Goal: Transaction & Acquisition: Purchase product/service

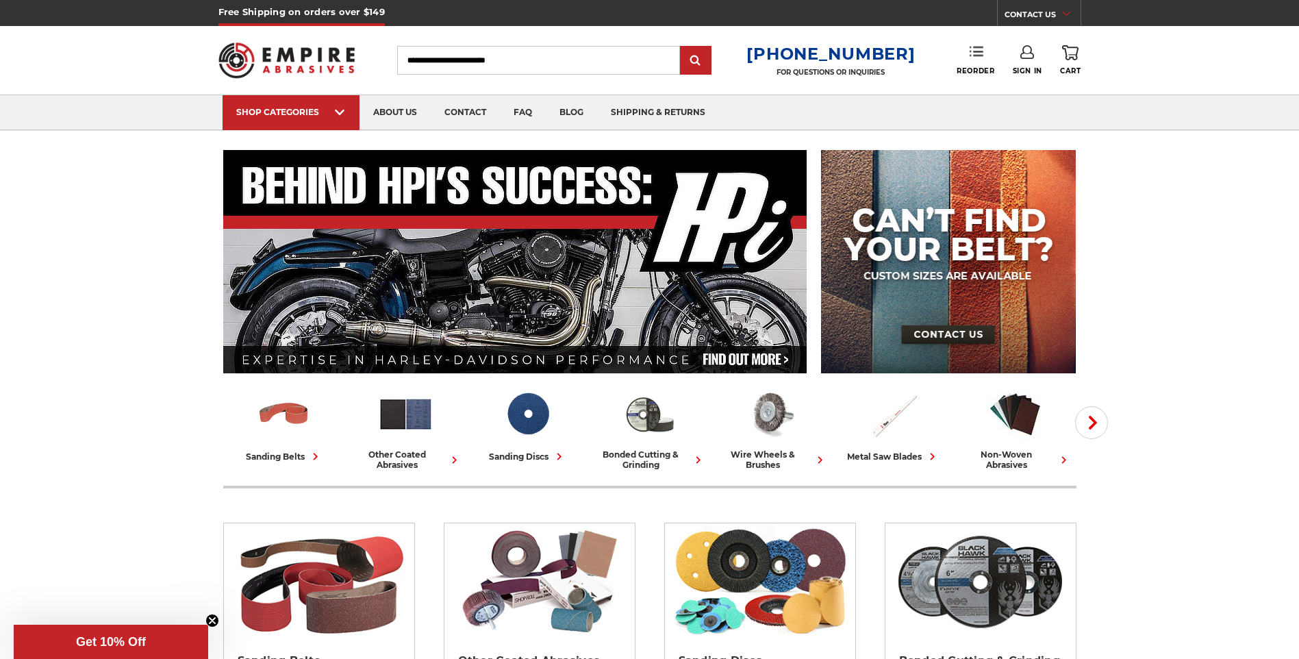
type input "**********"
click at [966, 53] on link "Reorder" at bounding box center [975, 59] width 38 height 29
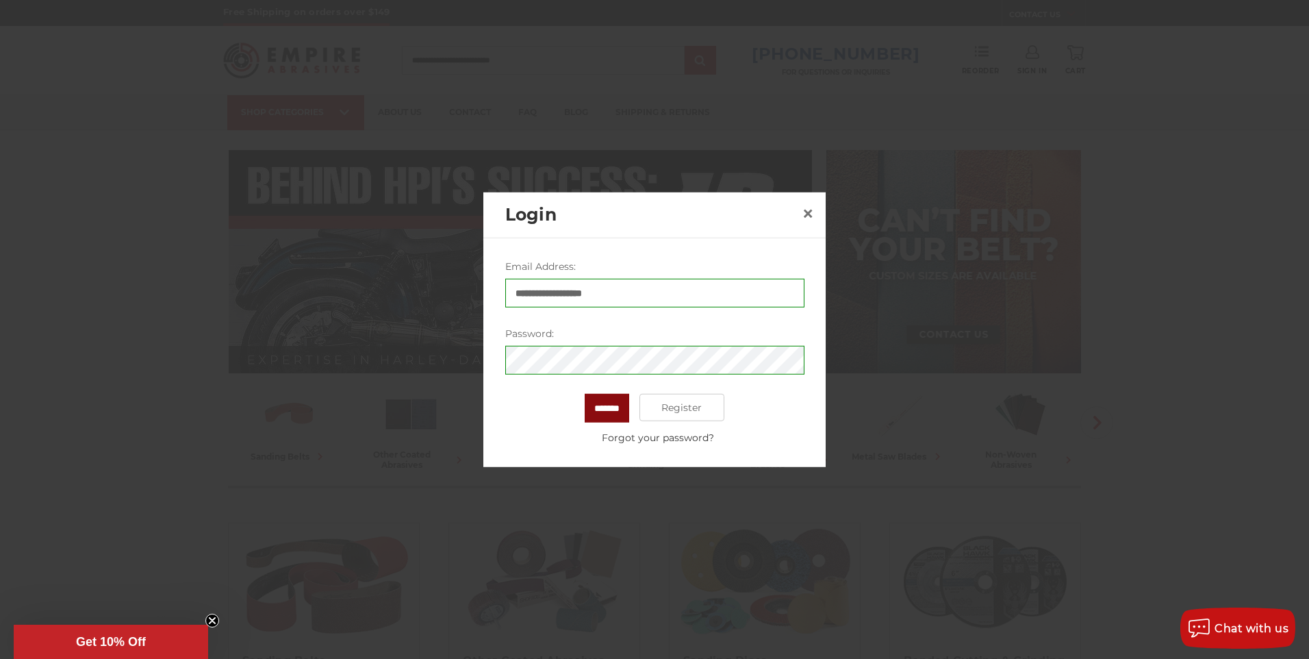
click at [615, 406] on input "*******" at bounding box center [607, 408] width 44 height 29
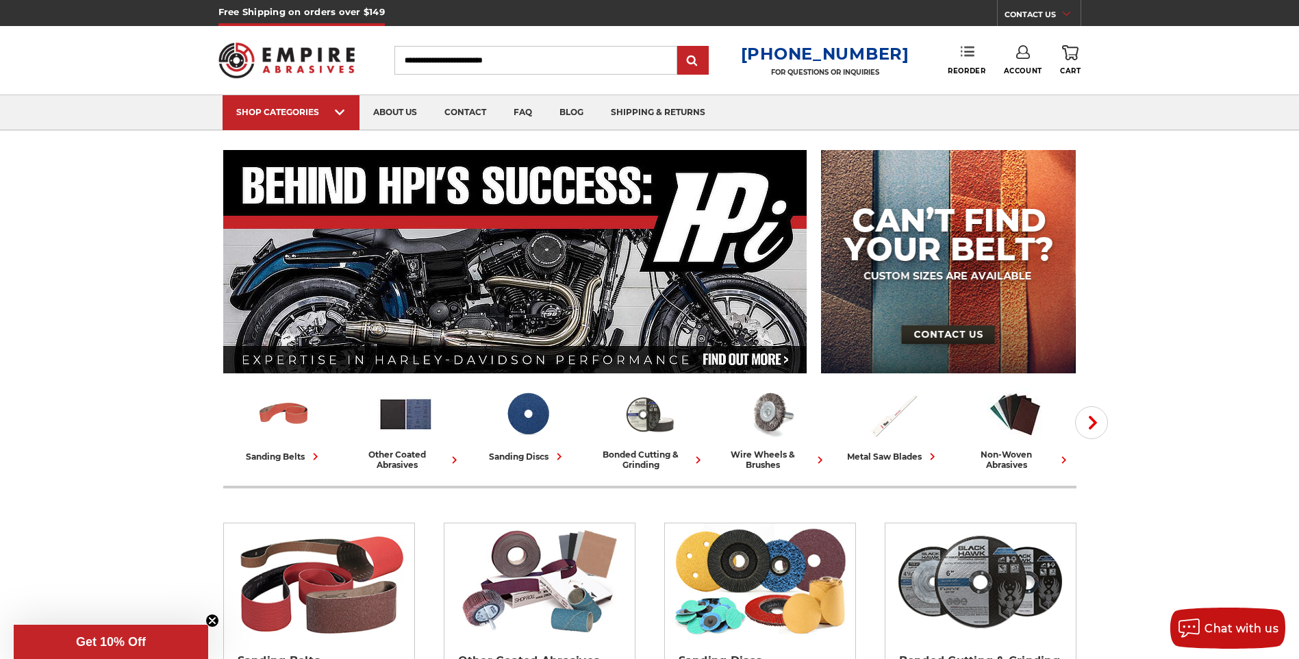
click at [965, 53] on use at bounding box center [967, 52] width 14 height 10
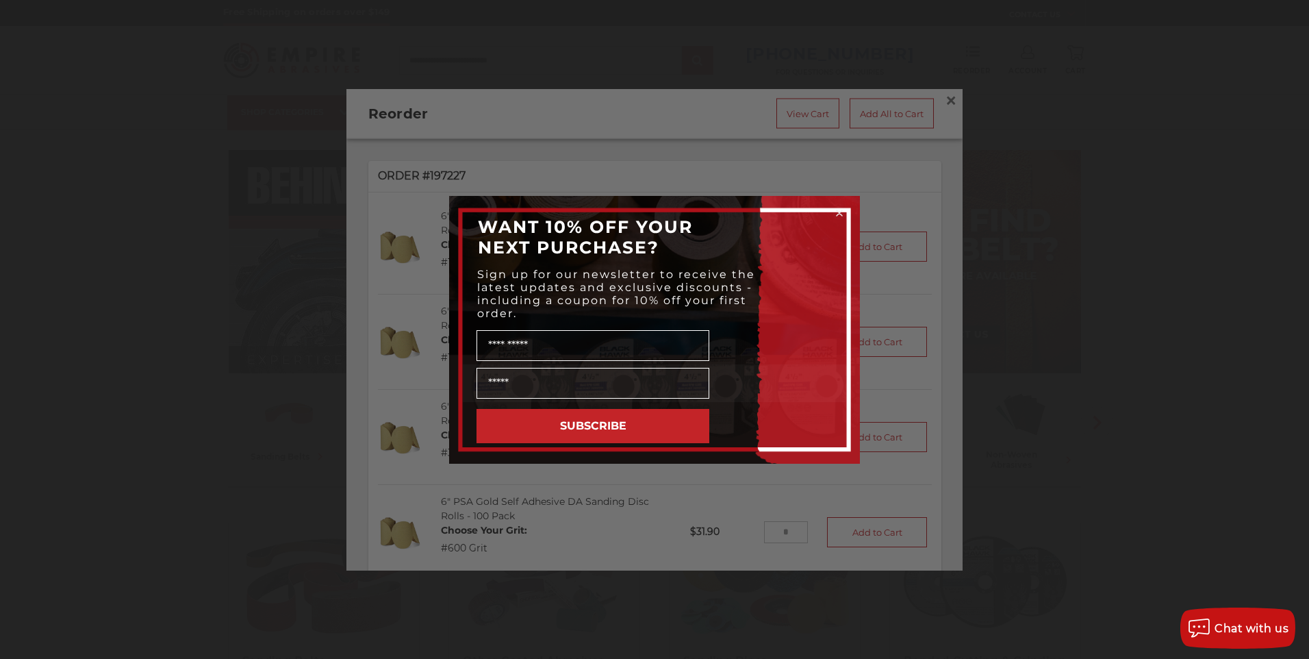
click at [839, 216] on circle "Close dialog" at bounding box center [839, 212] width 13 height 13
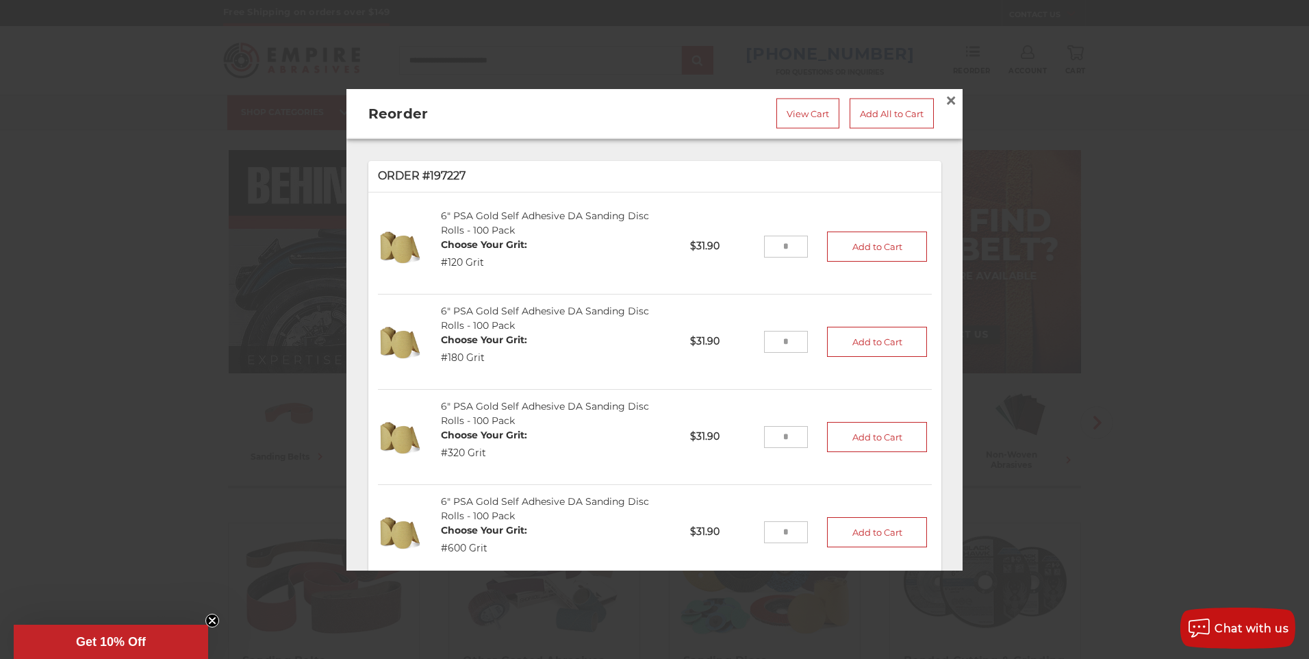
click at [781, 240] on input "tel" at bounding box center [786, 247] width 44 height 22
type input "**"
click at [851, 249] on button "Add to Cart" at bounding box center [877, 246] width 100 height 30
click at [780, 338] on input "tel" at bounding box center [786, 341] width 44 height 22
type input "*"
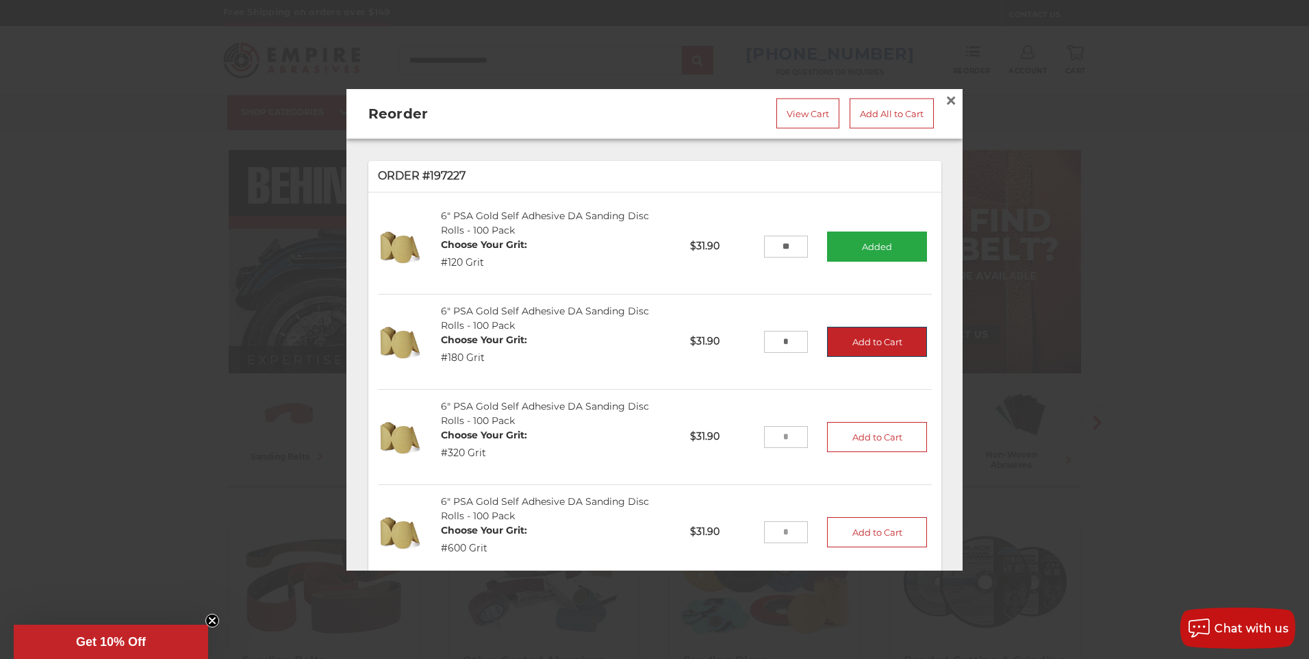
click at [888, 337] on button "Add to Cart" at bounding box center [877, 341] width 100 height 30
click at [785, 107] on link "View Cart" at bounding box center [807, 114] width 63 height 30
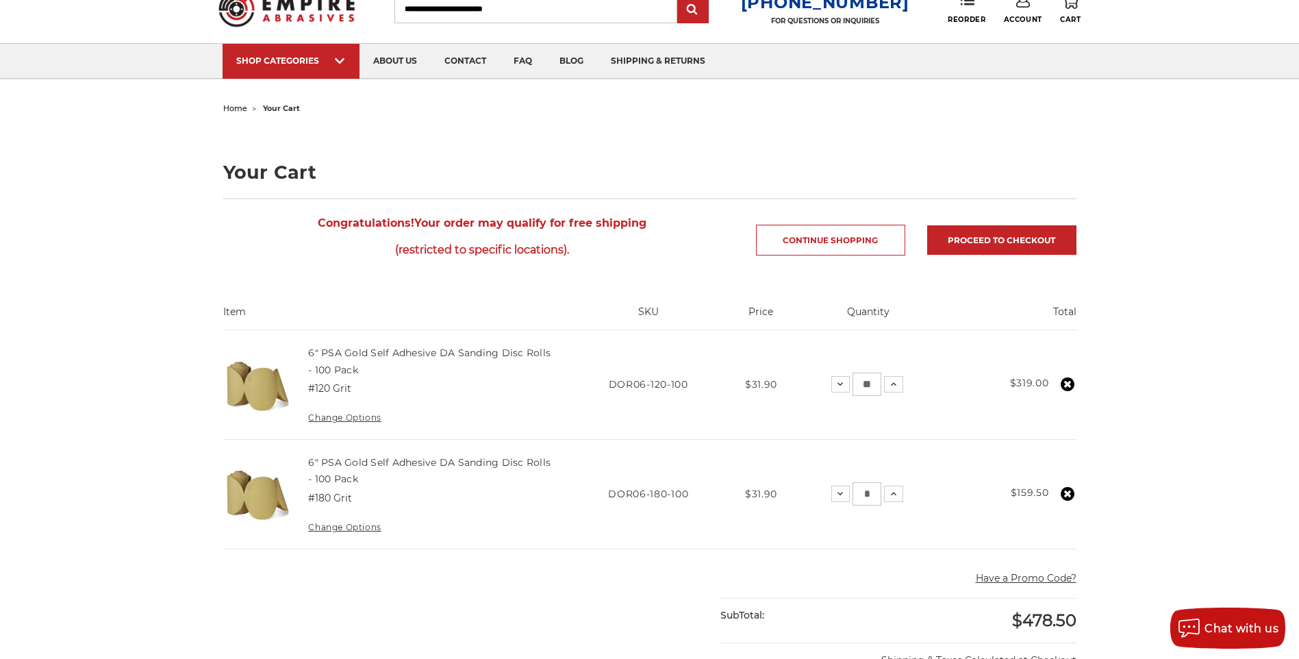
scroll to position [205, 0]
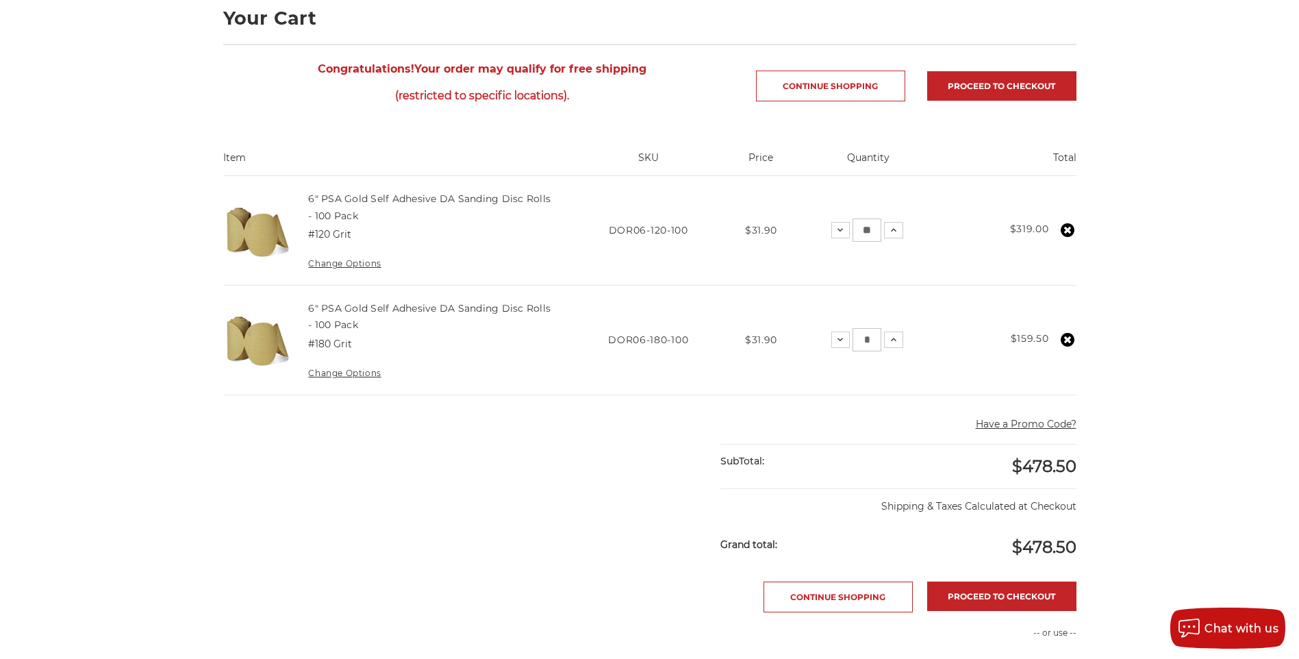
click at [1017, 419] on button "Have a Promo Code?" at bounding box center [1026, 424] width 101 height 14
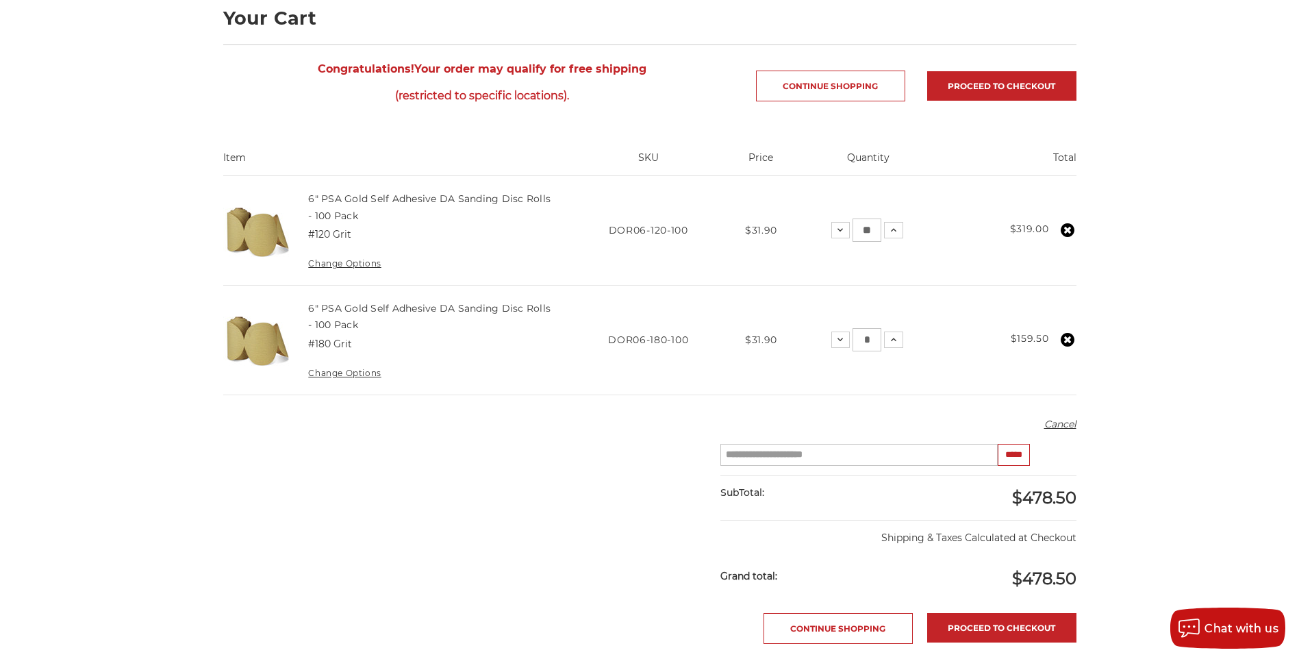
click at [800, 457] on input "Enter your coupon code" at bounding box center [858, 455] width 277 height 22
click at [787, 451] on input "Enter your coupon code" at bounding box center [858, 455] width 277 height 22
paste input "******"
click at [1003, 457] on input "*****" at bounding box center [1013, 455] width 32 height 22
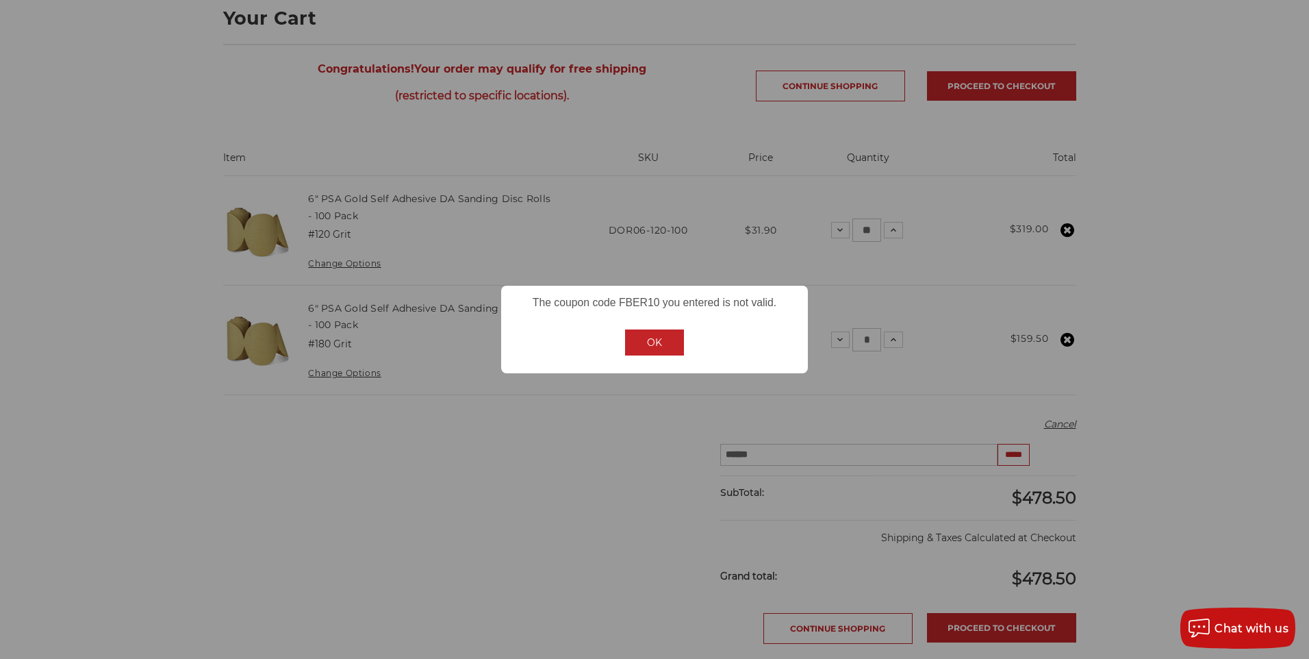
click at [648, 344] on button "OK" at bounding box center [654, 342] width 59 height 26
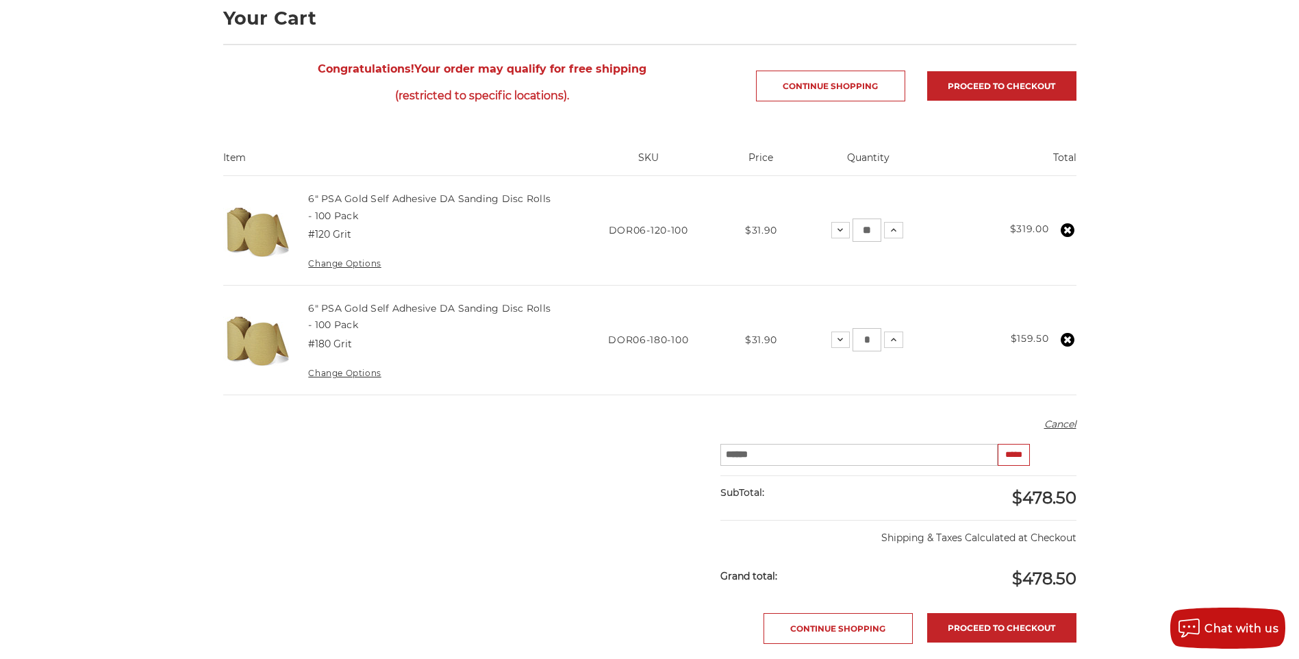
drag, startPoint x: 783, startPoint y: 452, endPoint x: 572, endPoint y: 416, distance: 213.8
click at [574, 418] on main "home your cart Your Cart Congratulations! Your order may qualify for free shipp…" at bounding box center [649, 450] width 867 height 1010
type input "*********"
click at [1023, 460] on input "*****" at bounding box center [1013, 455] width 32 height 22
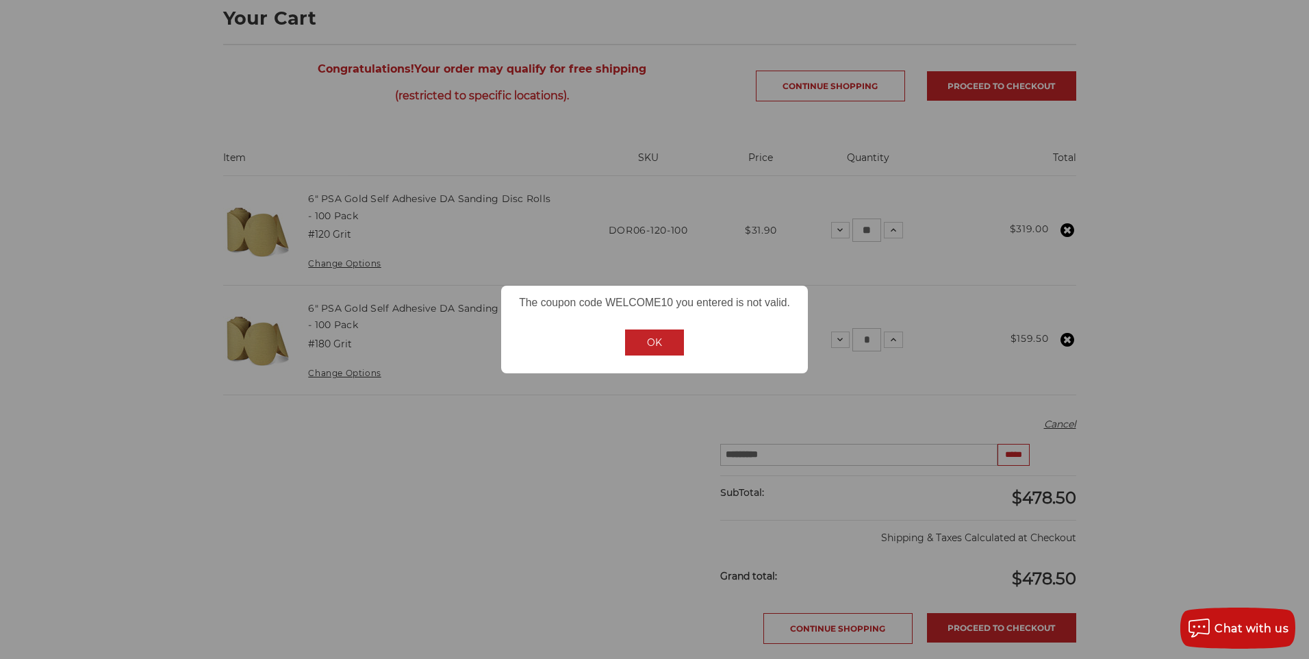
click at [654, 351] on button "OK" at bounding box center [654, 342] width 59 height 26
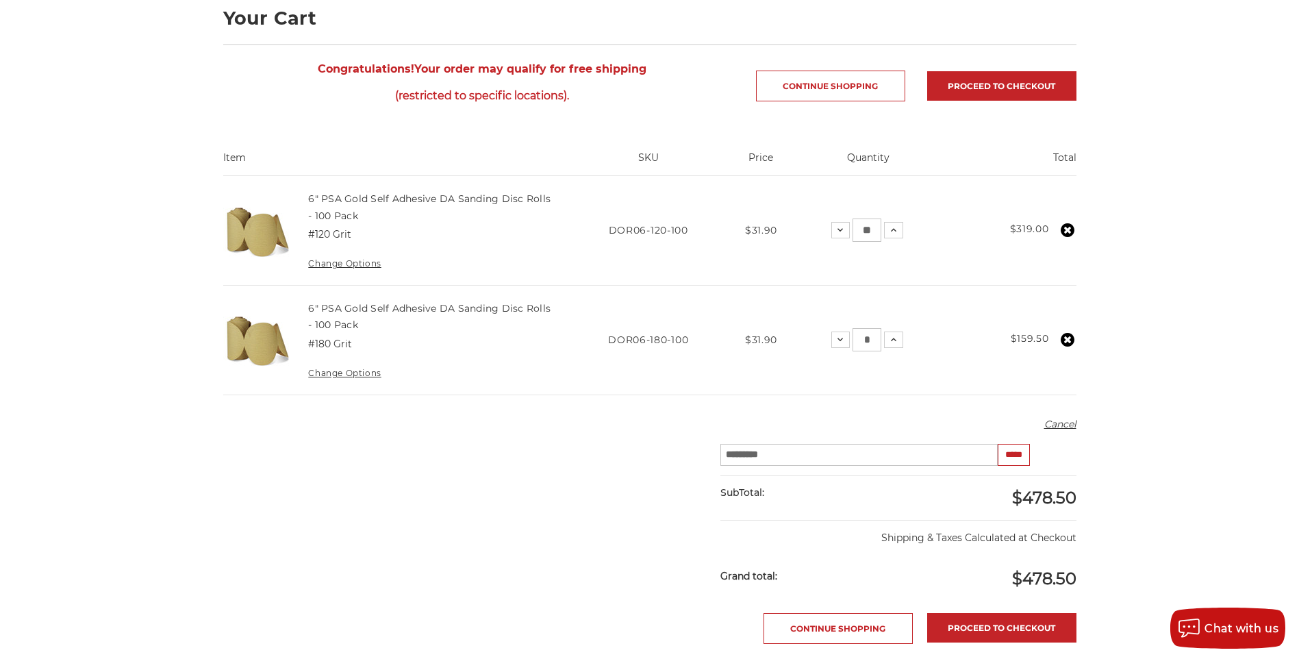
drag, startPoint x: 795, startPoint y: 451, endPoint x: 403, endPoint y: 423, distance: 393.3
click at [421, 425] on main "home your cart Your Cart Congratulations! Your order may qualify for free shipp…" at bounding box center [649, 450] width 867 height 1010
click at [1211, 385] on div "home your cart Your Cart Congratulations! Your order may qualify for free shipp…" at bounding box center [649, 450] width 1299 height 1010
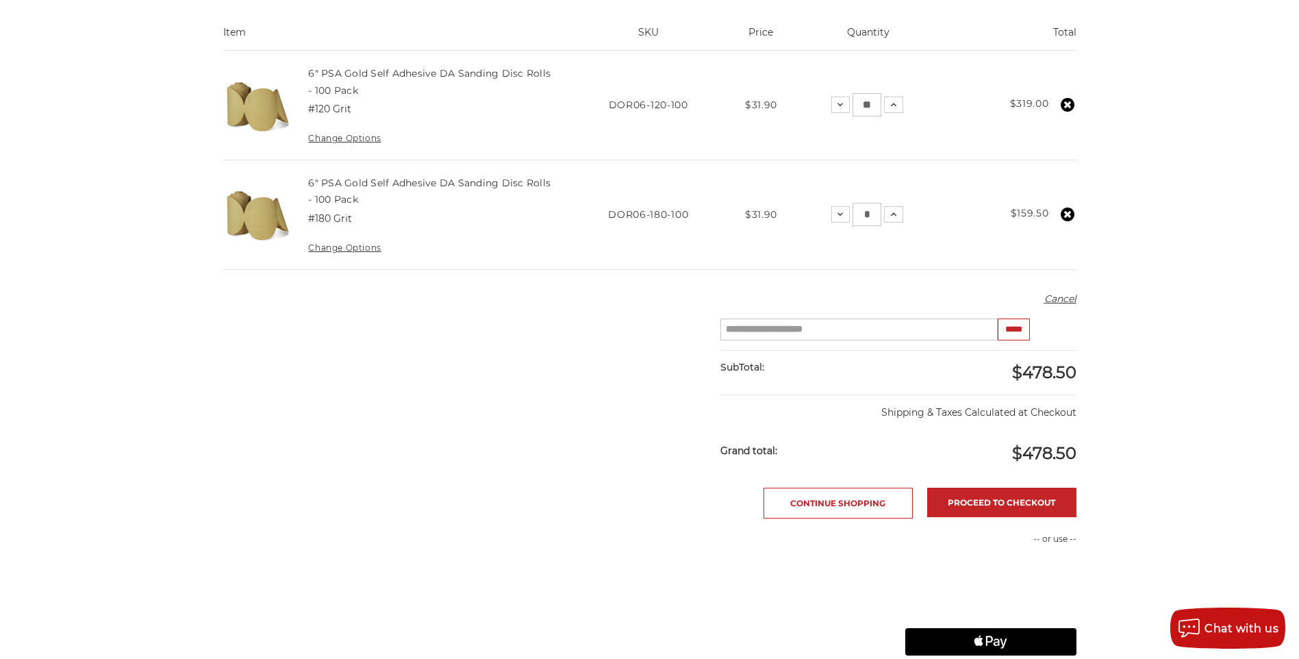
scroll to position [411, 0]
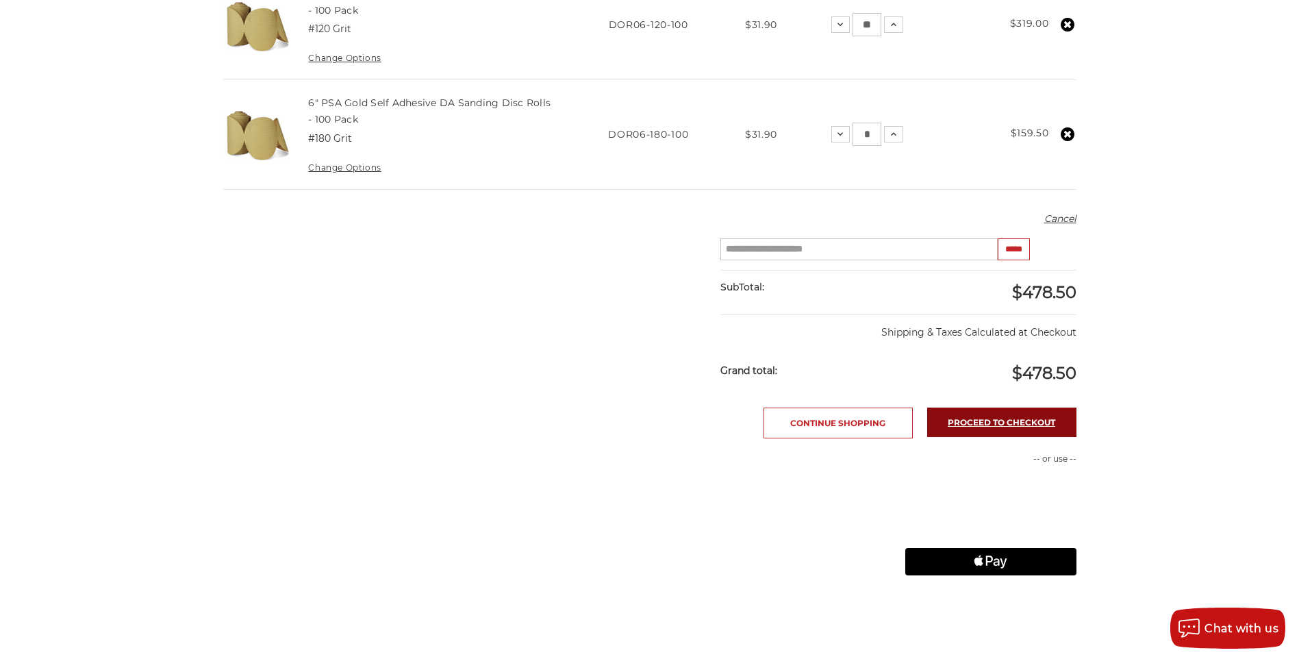
click at [1005, 430] on link "Proceed to checkout" at bounding box center [1001, 421] width 149 height 29
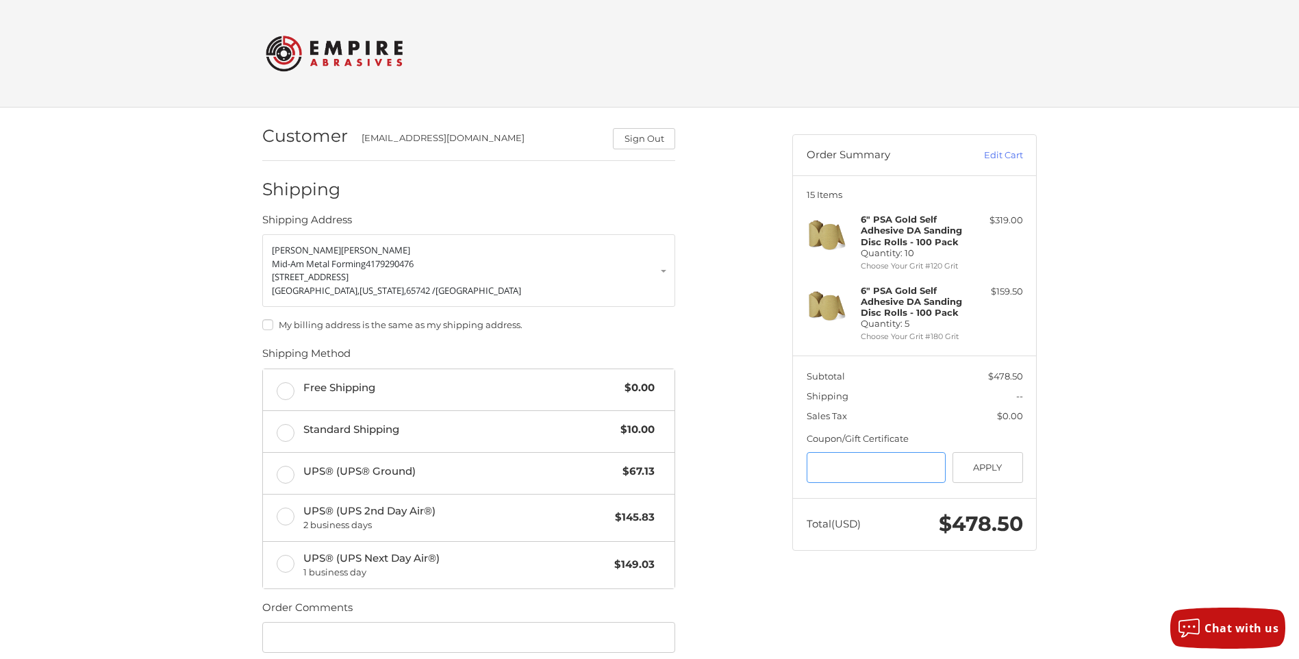
click at [921, 466] on input "Gift Certificate or Coupon Code" at bounding box center [876, 467] width 140 height 31
click at [991, 470] on button "Apply" at bounding box center [987, 467] width 71 height 31
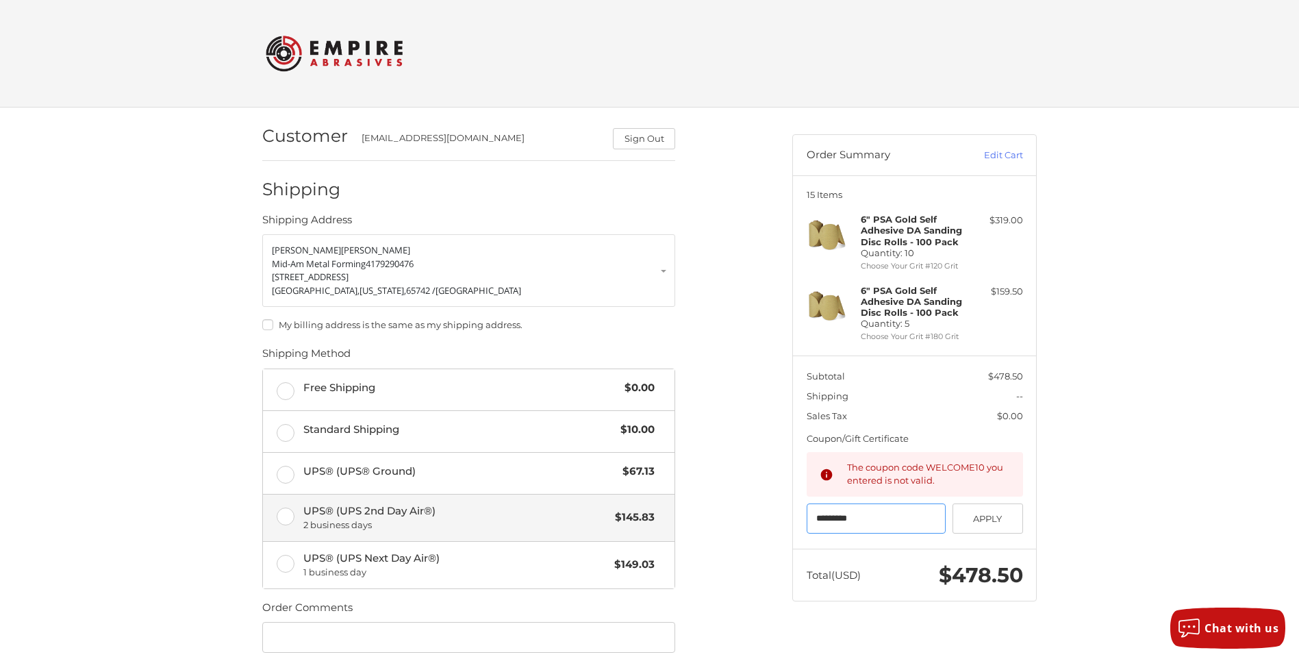
drag, startPoint x: 889, startPoint y: 517, endPoint x: 623, endPoint y: 524, distance: 266.4
click at [625, 529] on div "Customer [EMAIL_ADDRESS][DOMAIN_NAME] Sign Out Shipping Shipping Address [PERSO…" at bounding box center [650, 471] width 822 height 728
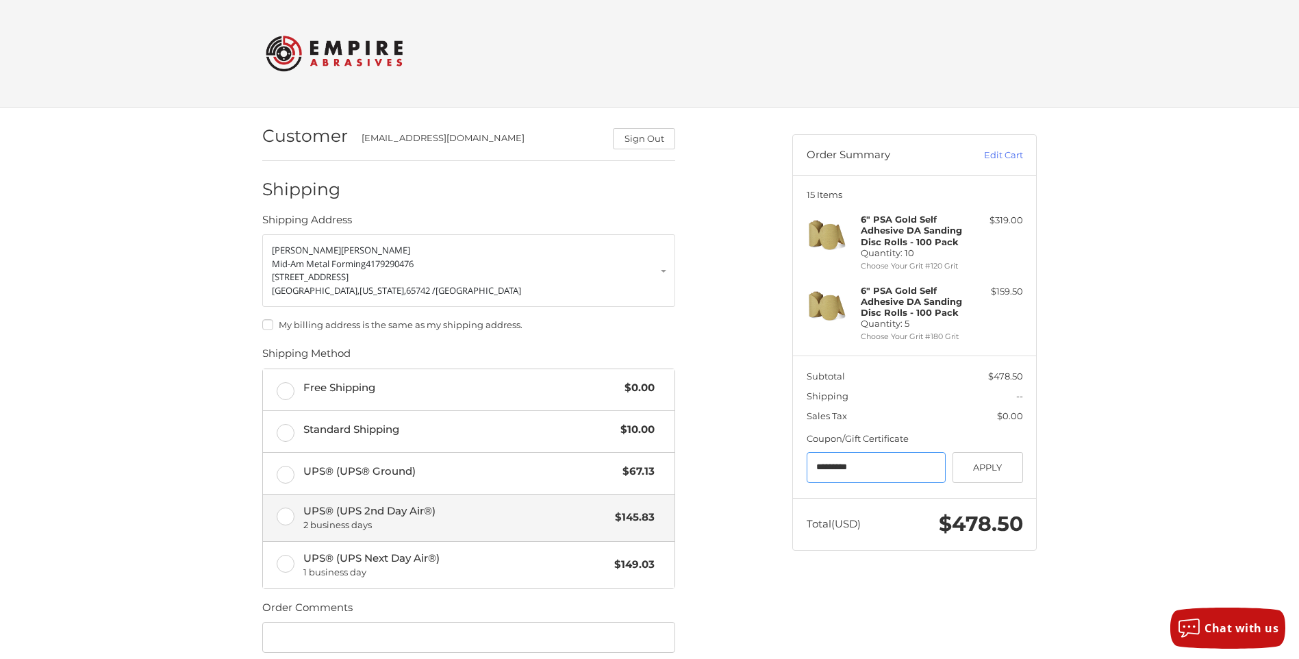
paste input "Gift Certificate or Coupon Code"
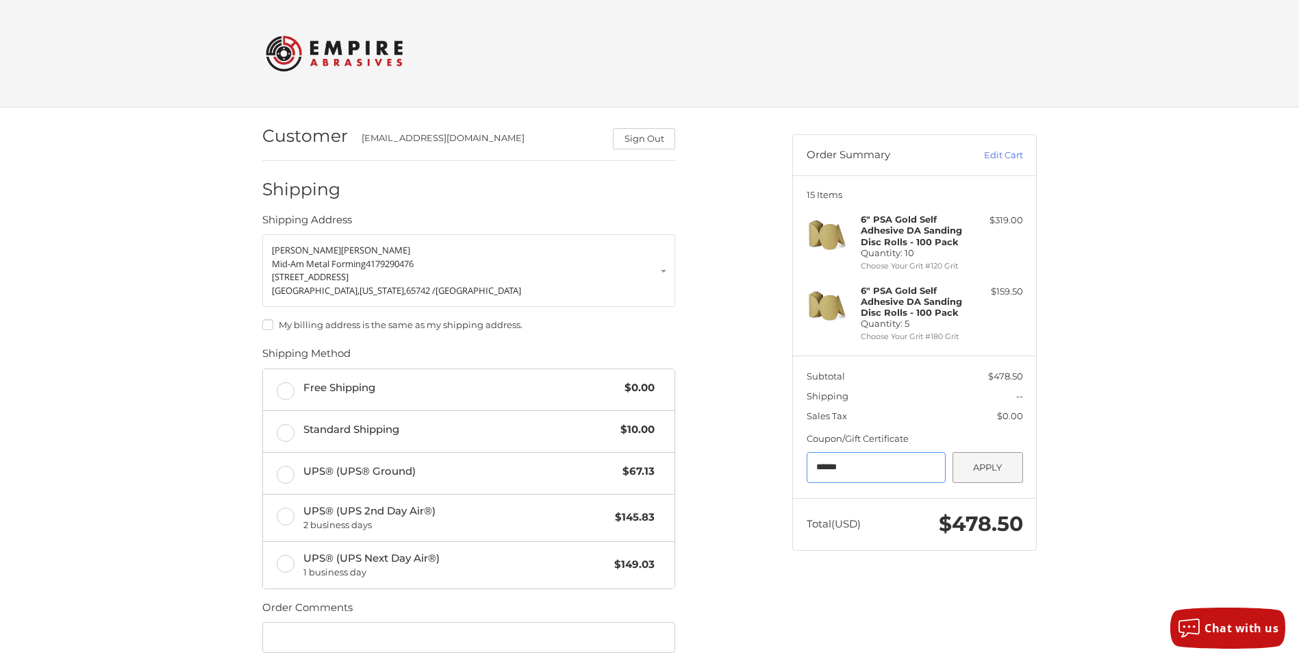
type input "******"
click at [997, 468] on button "Apply" at bounding box center [987, 467] width 71 height 31
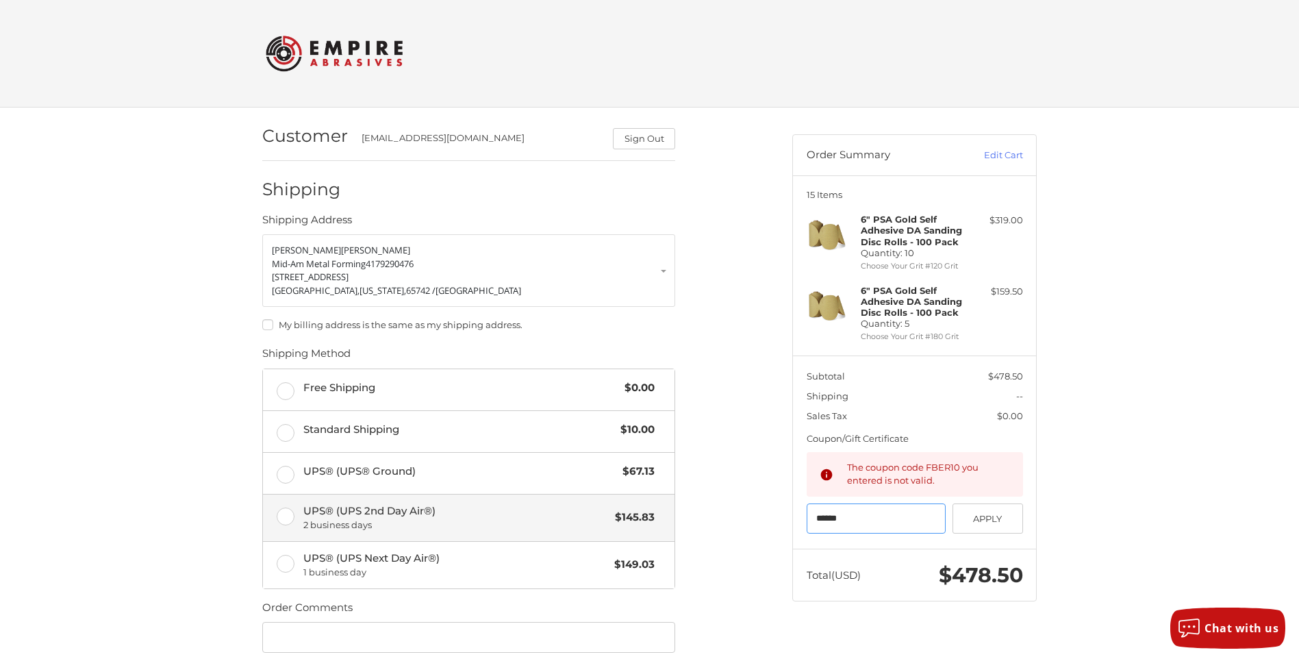
drag, startPoint x: 871, startPoint y: 512, endPoint x: 606, endPoint y: 526, distance: 265.3
click at [606, 526] on div "Customer [EMAIL_ADDRESS][DOMAIN_NAME] Sign Out Shipping Shipping Address [PERSO…" at bounding box center [650, 471] width 822 height 728
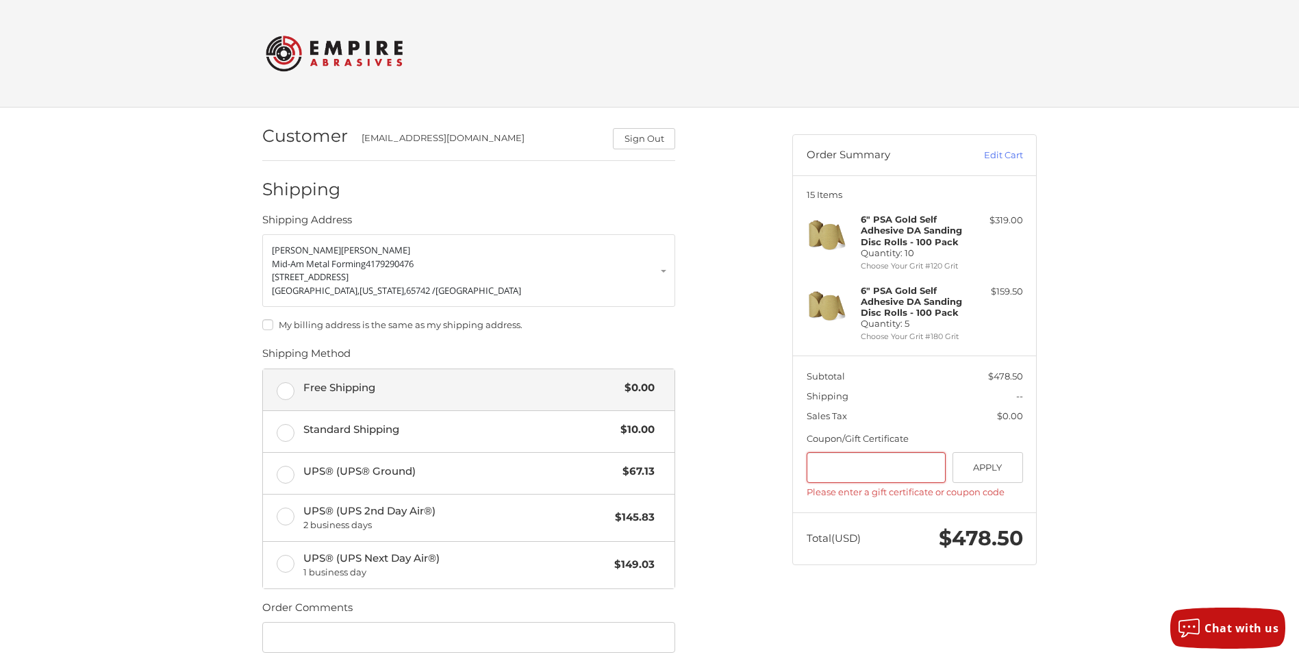
click at [274, 391] on label "Free Shipping $0.00" at bounding box center [468, 389] width 411 height 41
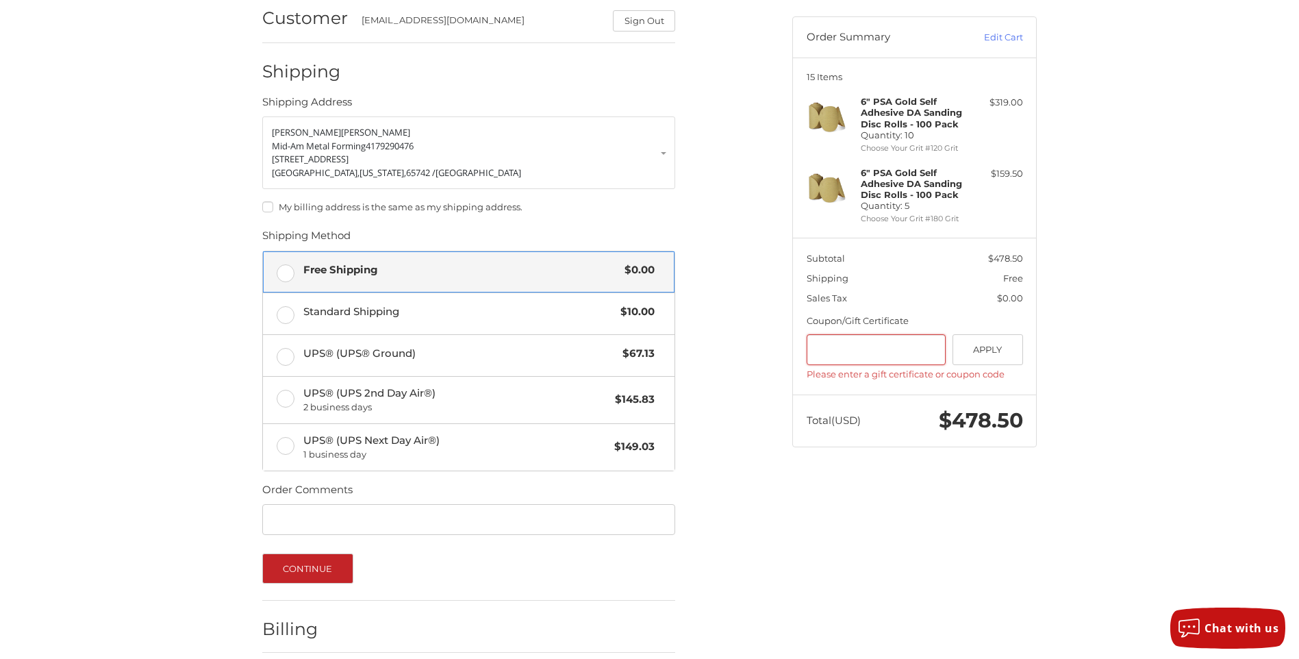
scroll to position [177, 0]
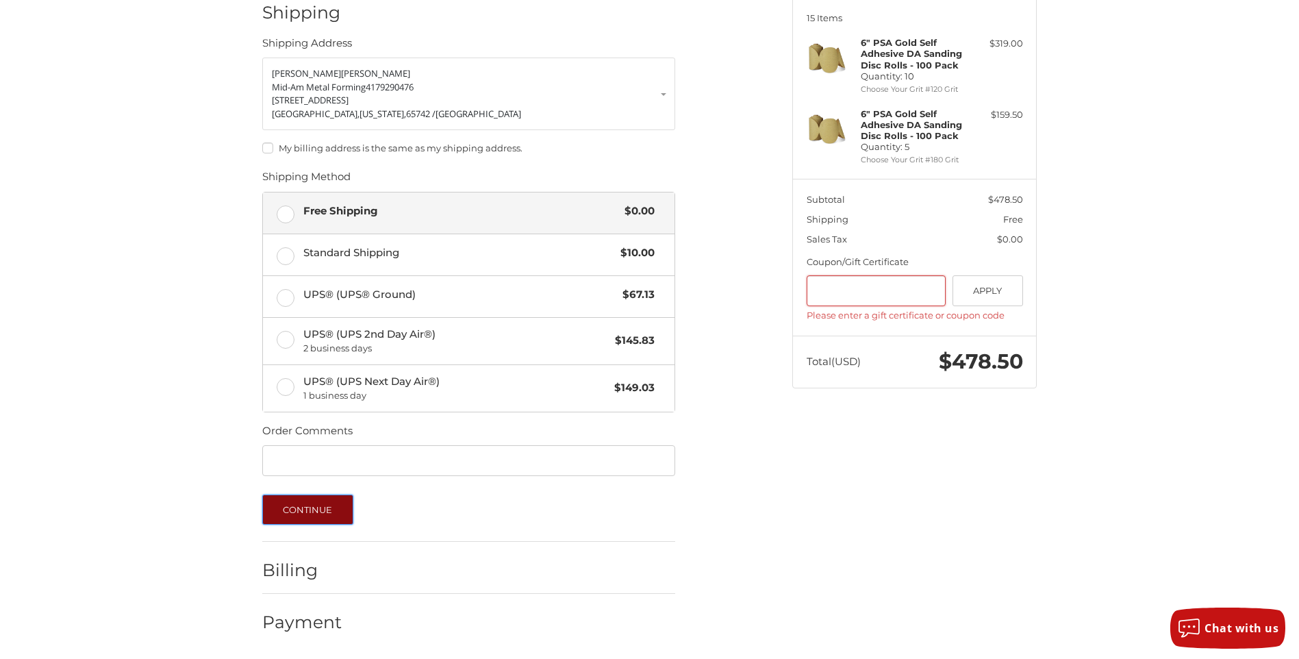
click at [345, 510] on button "Continue" at bounding box center [307, 509] width 91 height 30
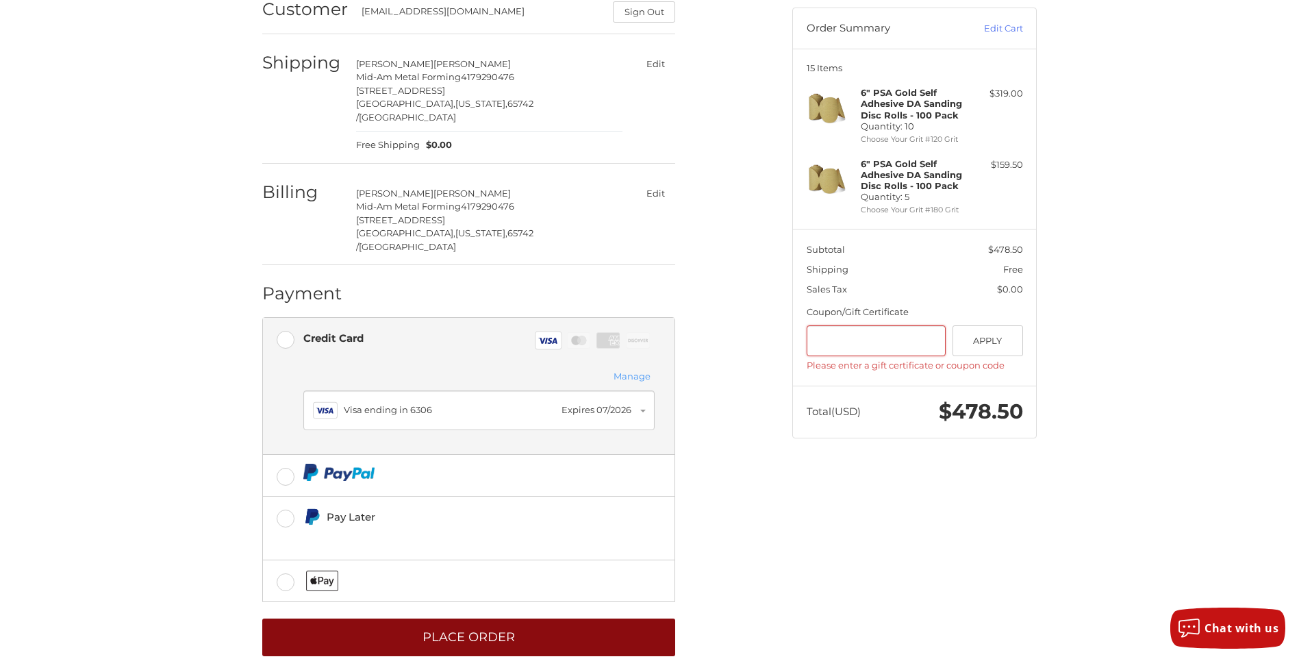
scroll to position [127, 0]
click at [574, 620] on button "Place Order" at bounding box center [468, 637] width 413 height 38
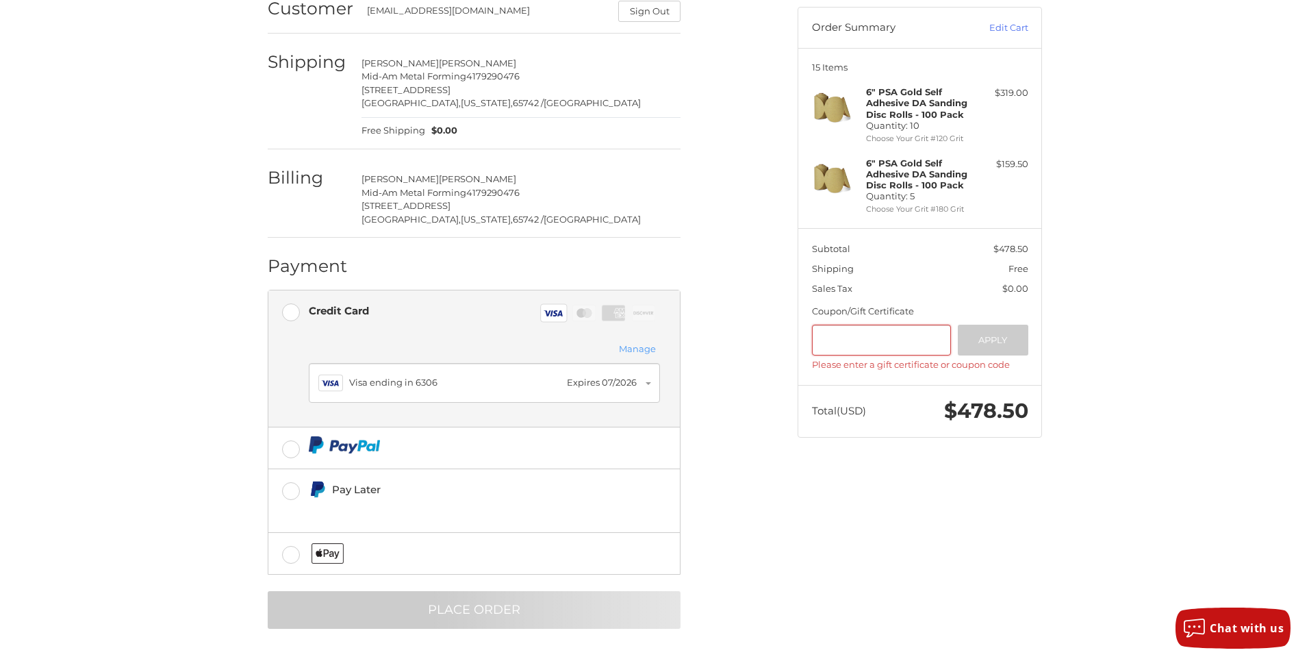
scroll to position [0, 0]
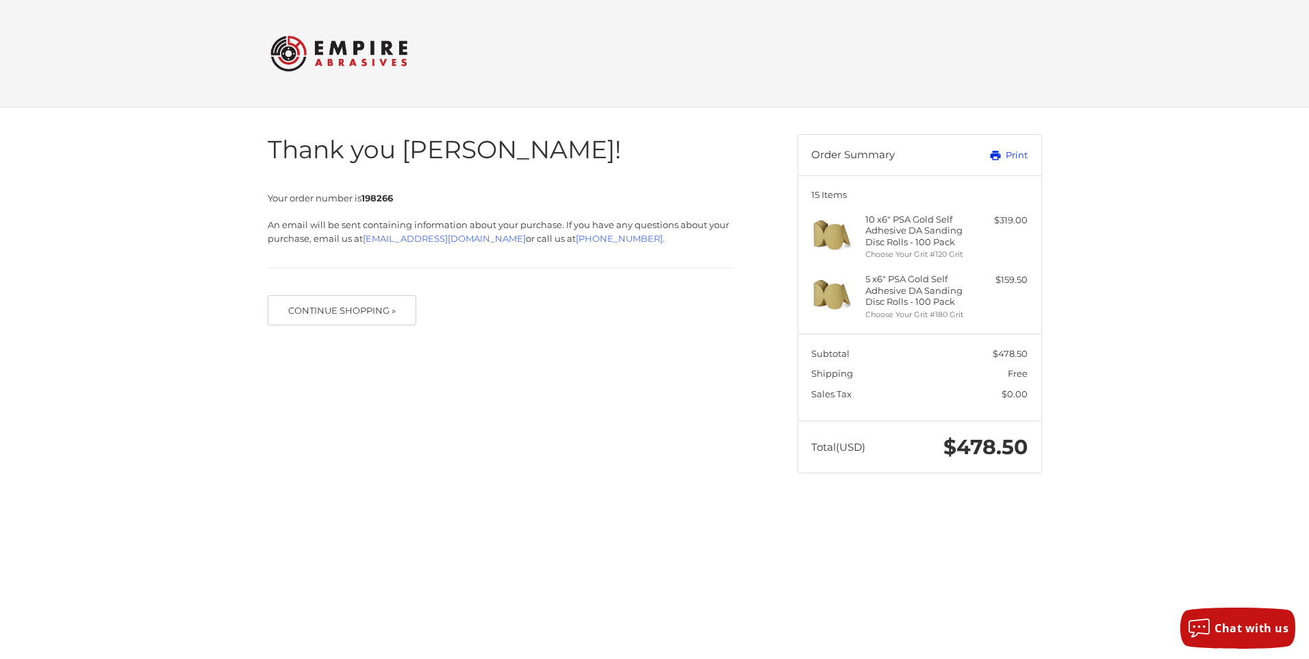
click at [1022, 159] on link "Print" at bounding box center [994, 156] width 68 height 14
